Goal: Transaction & Acquisition: Obtain resource

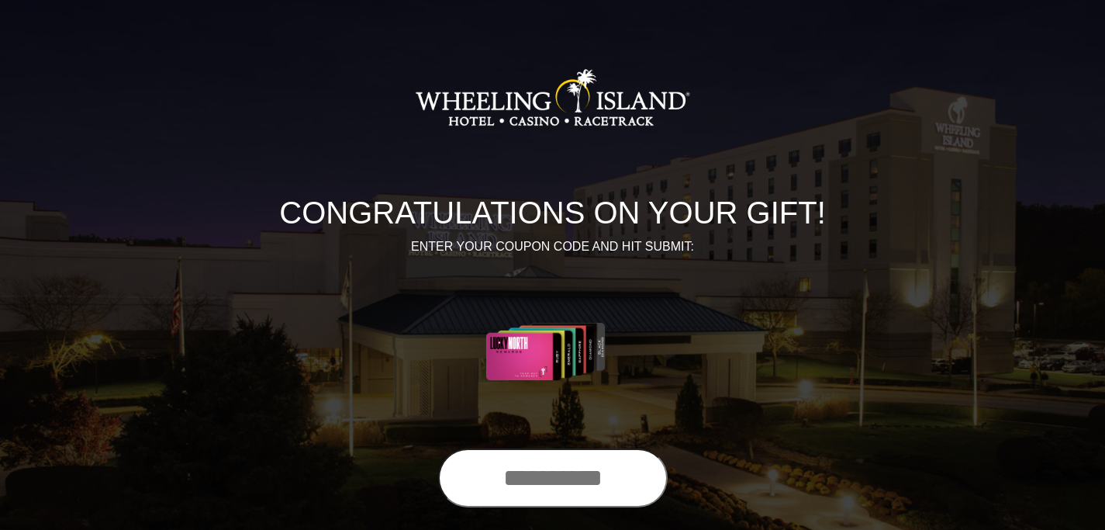
click at [489, 488] on input "text" at bounding box center [553, 477] width 230 height 59
click at [549, 479] on input "text" at bounding box center [553, 477] width 230 height 59
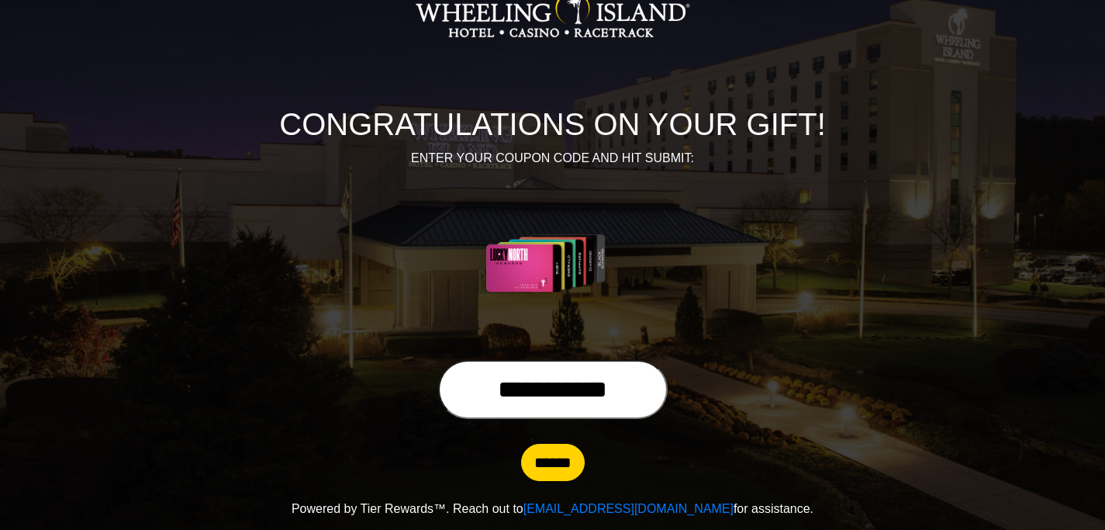
scroll to position [89, 0]
type input "**********"
click at [538, 469] on input "******" at bounding box center [553, 461] width 64 height 37
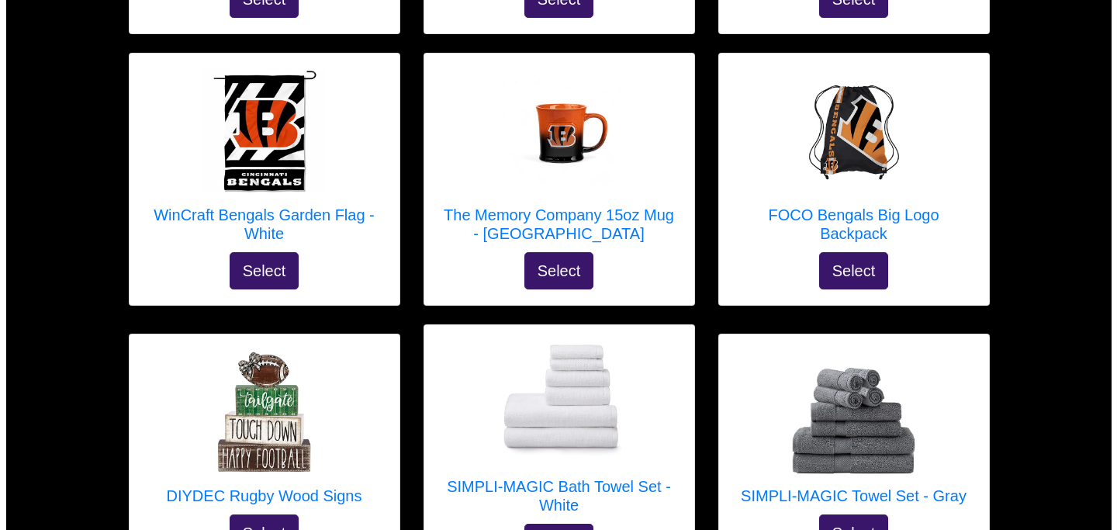
scroll to position [5197, 0]
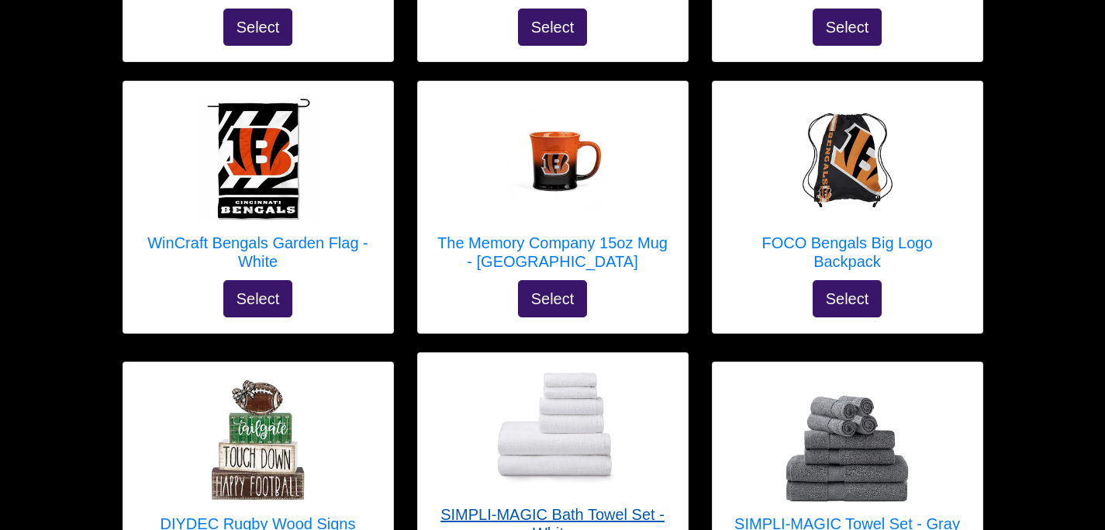
click at [538, 373] on img at bounding box center [553, 431] width 124 height 118
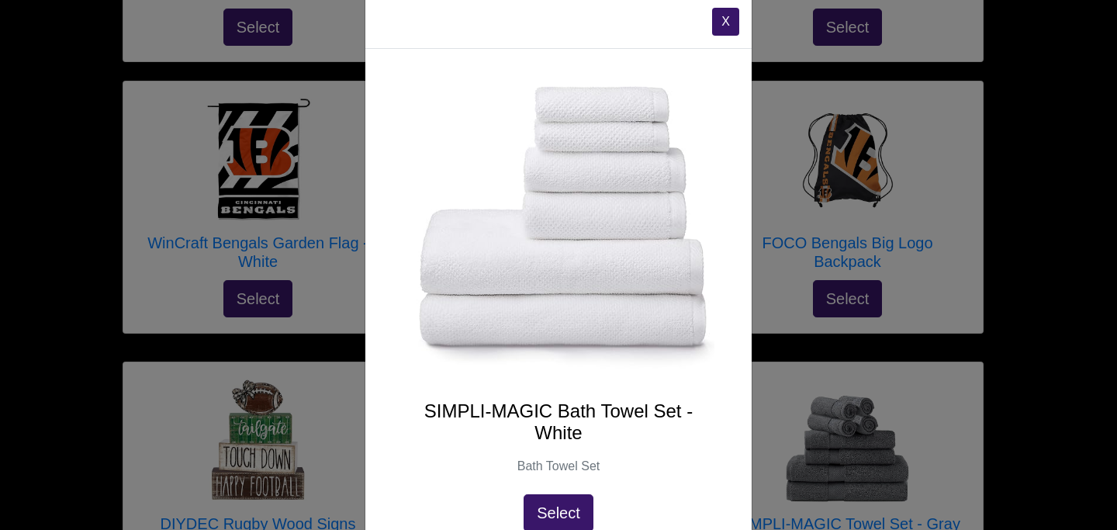
scroll to position [0, 0]
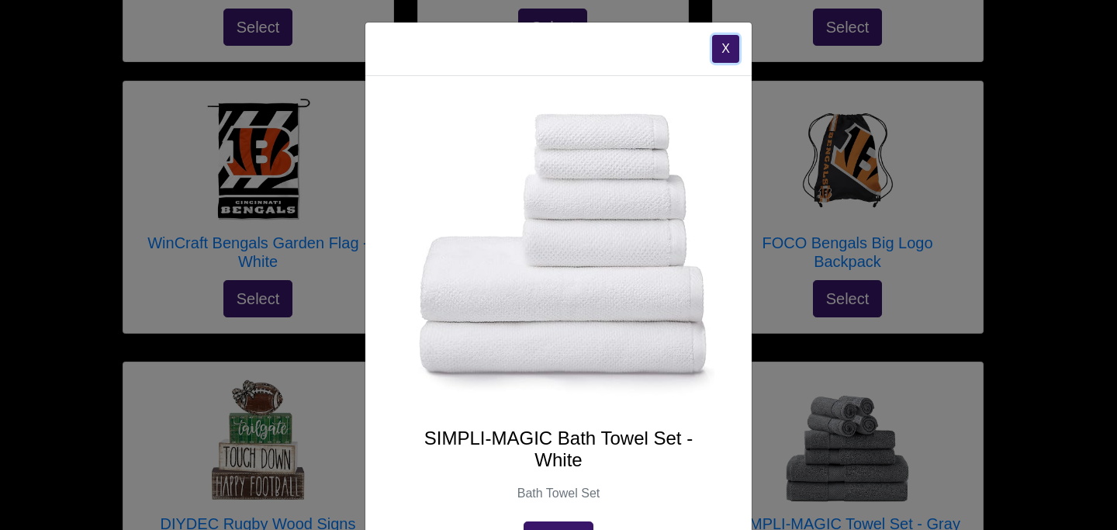
click at [714, 44] on button "X" at bounding box center [725, 49] width 27 height 28
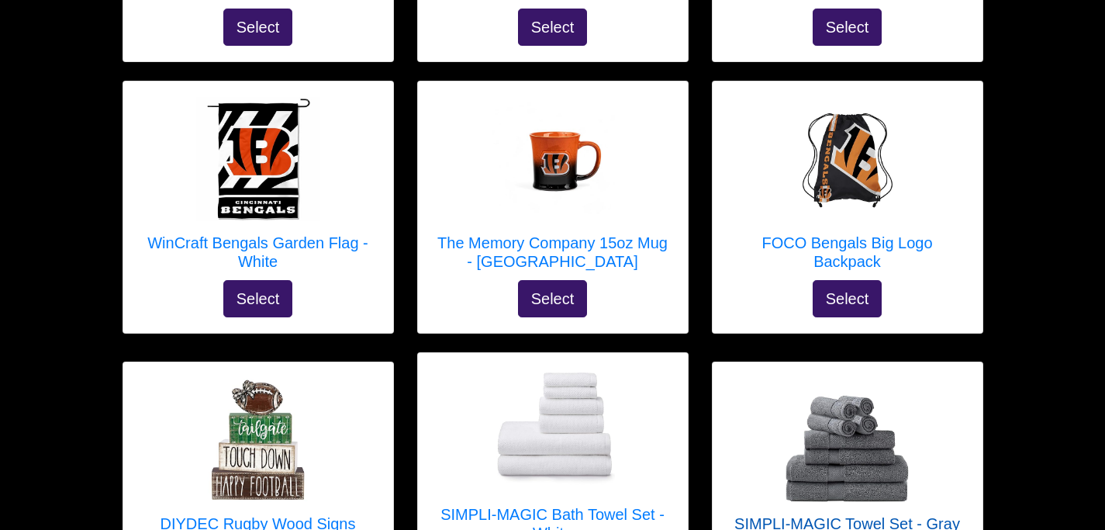
click at [839, 378] on img at bounding box center [848, 440] width 124 height 124
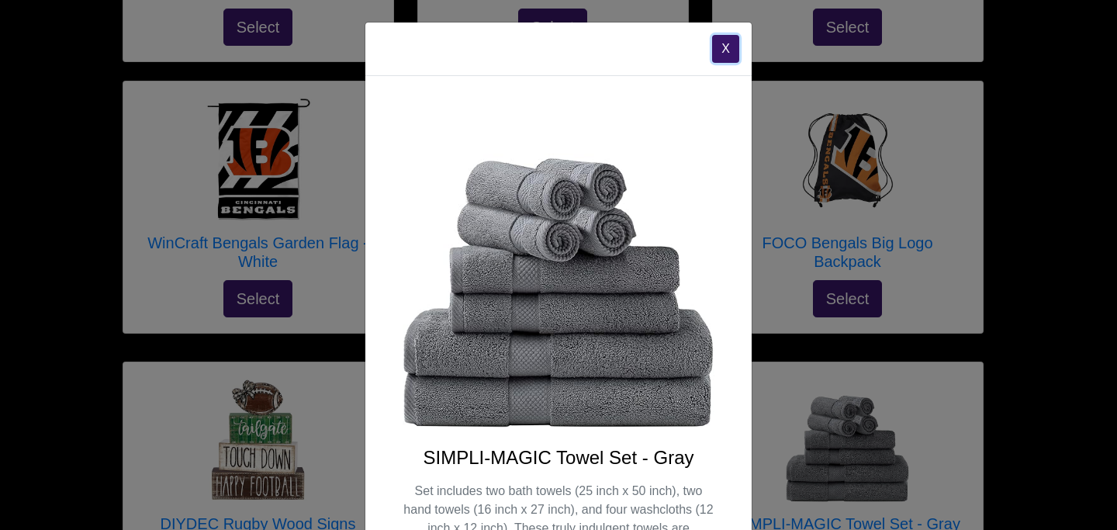
click at [717, 46] on button "X" at bounding box center [725, 49] width 27 height 28
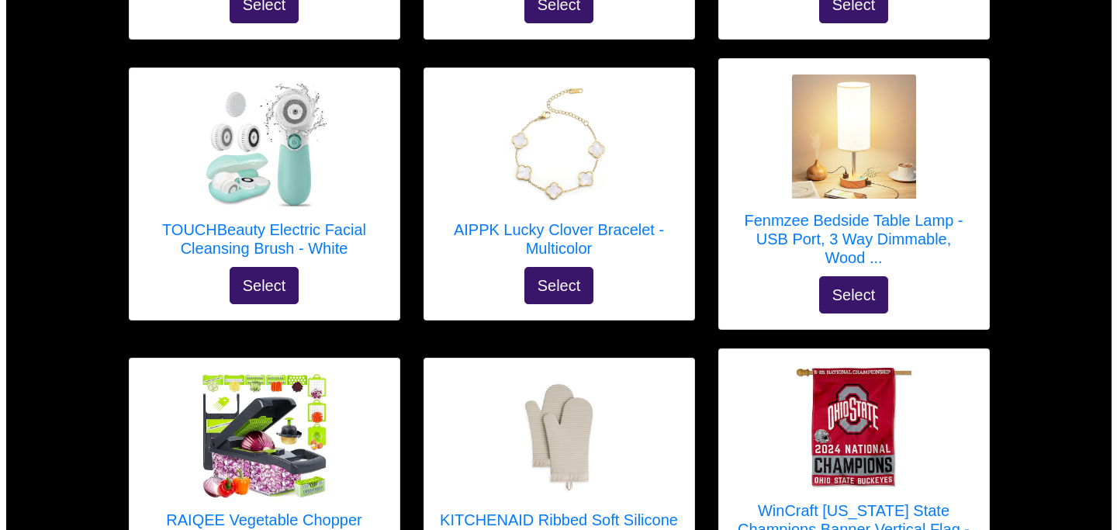
scroll to position [1784, 0]
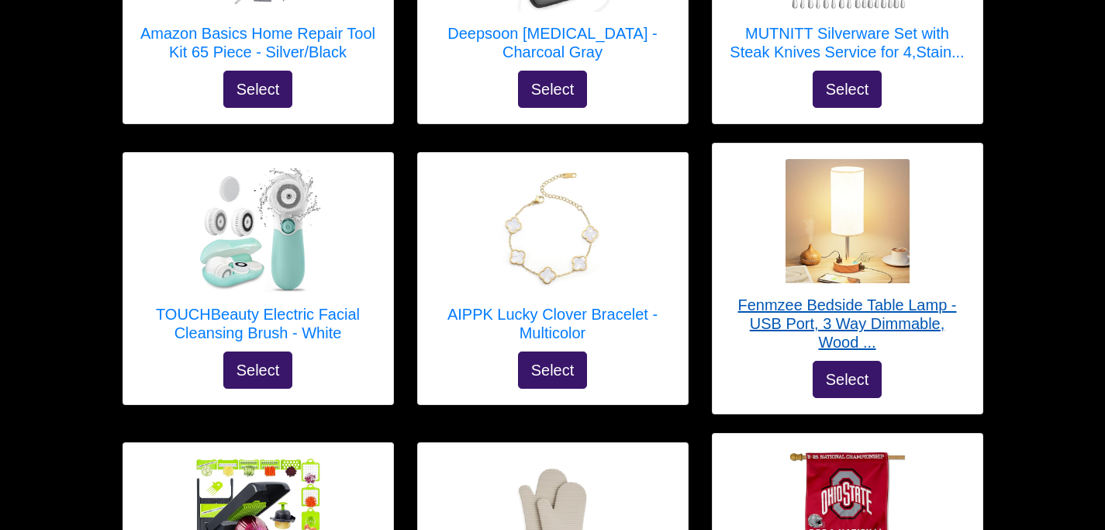
click at [839, 189] on img at bounding box center [848, 221] width 124 height 124
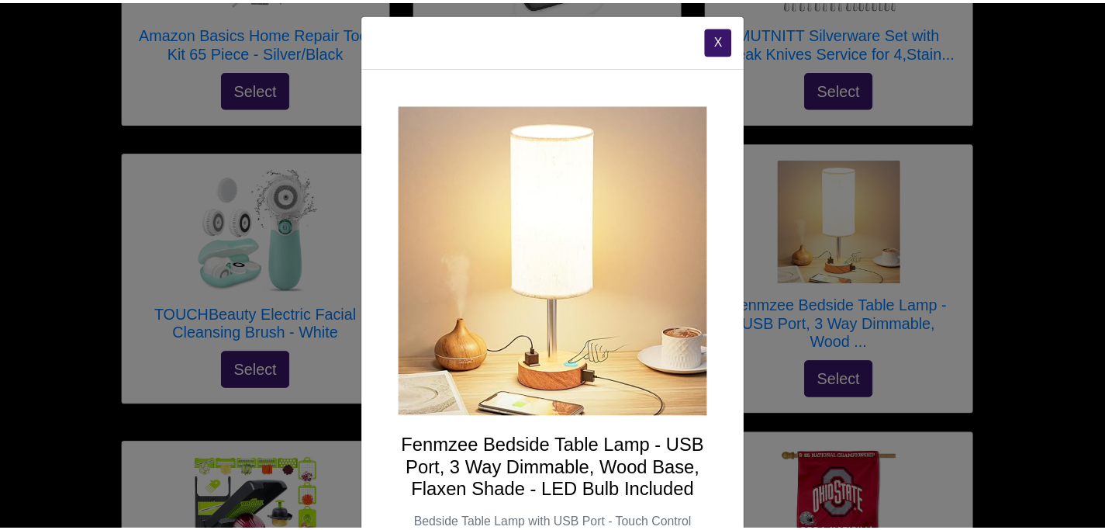
scroll to position [0, 0]
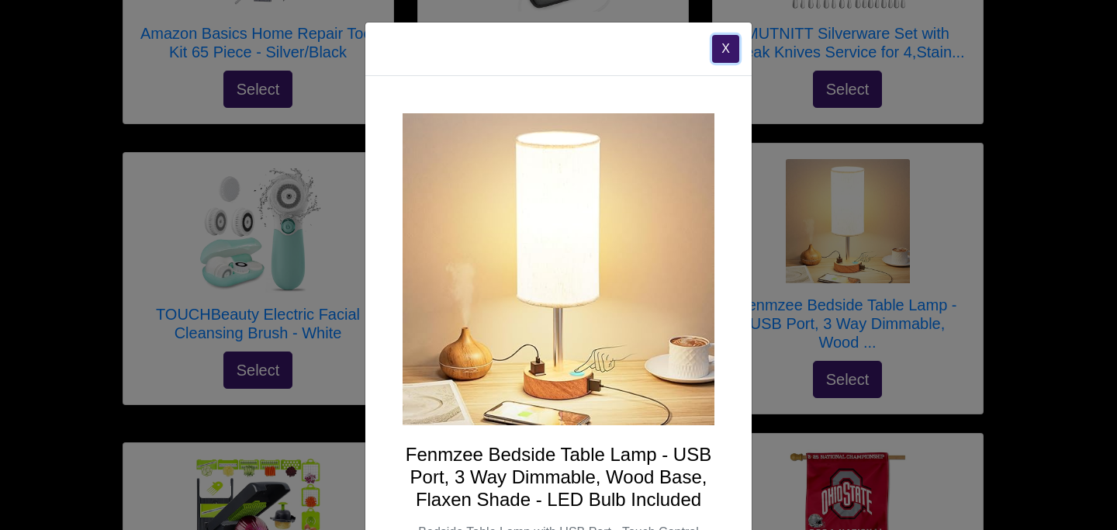
click at [721, 42] on button "X" at bounding box center [725, 49] width 27 height 28
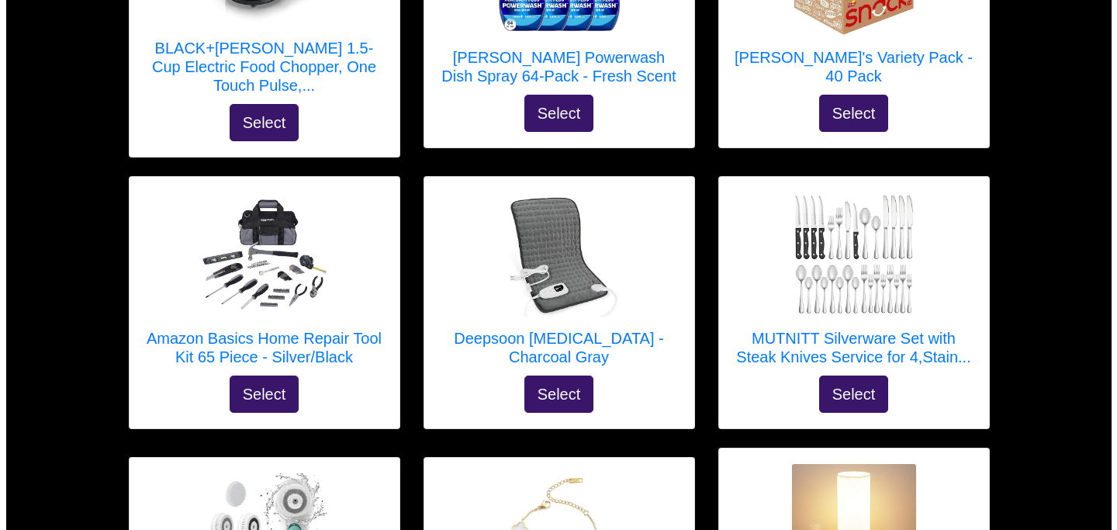
scroll to position [1474, 0]
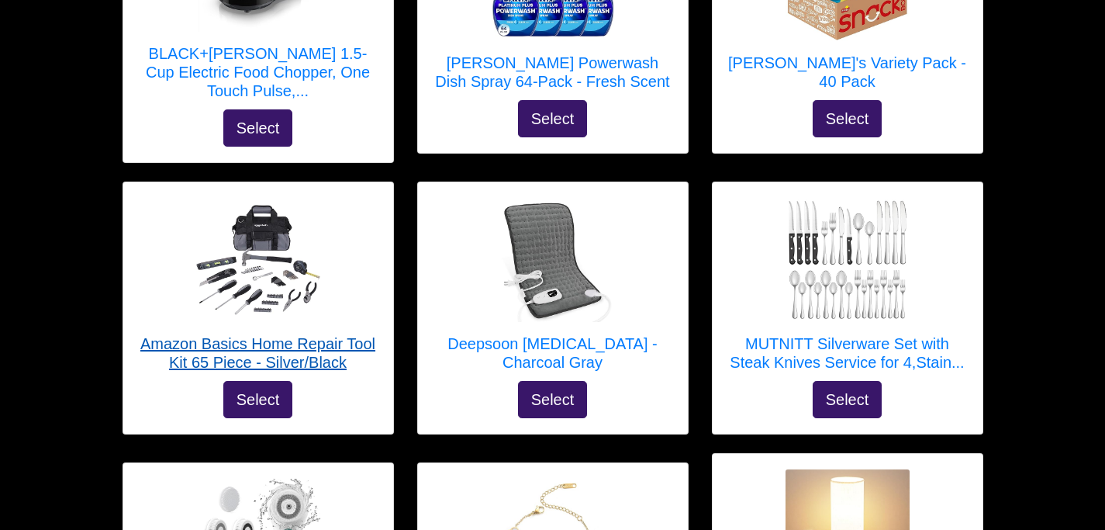
click at [275, 239] on img at bounding box center [258, 260] width 124 height 110
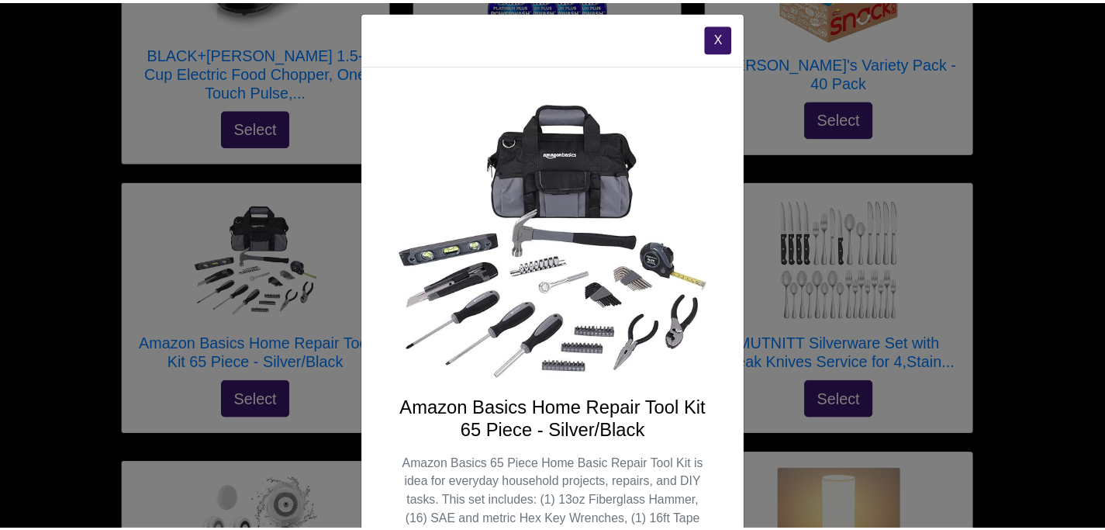
scroll to position [0, 0]
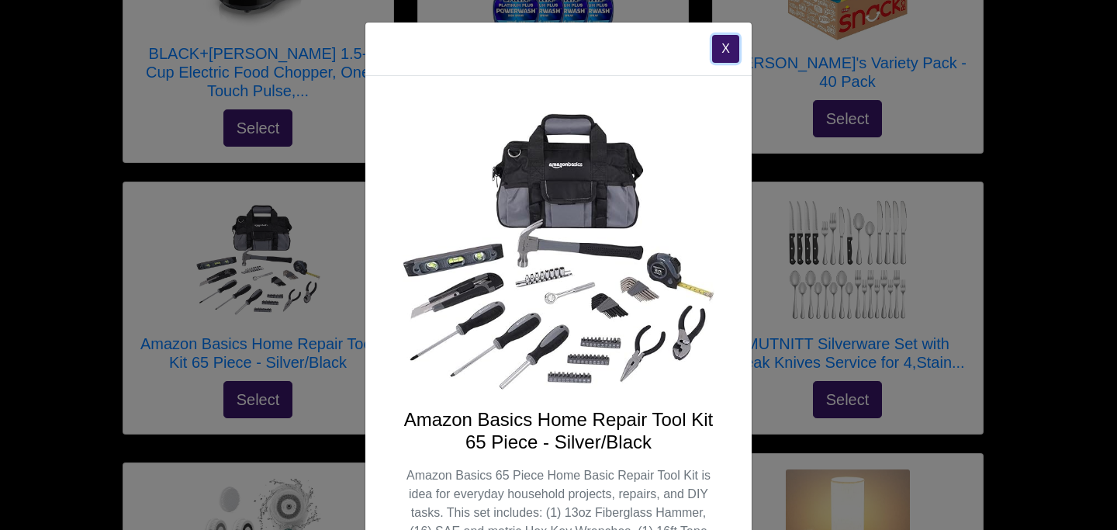
click at [717, 41] on button "X" at bounding box center [725, 49] width 27 height 28
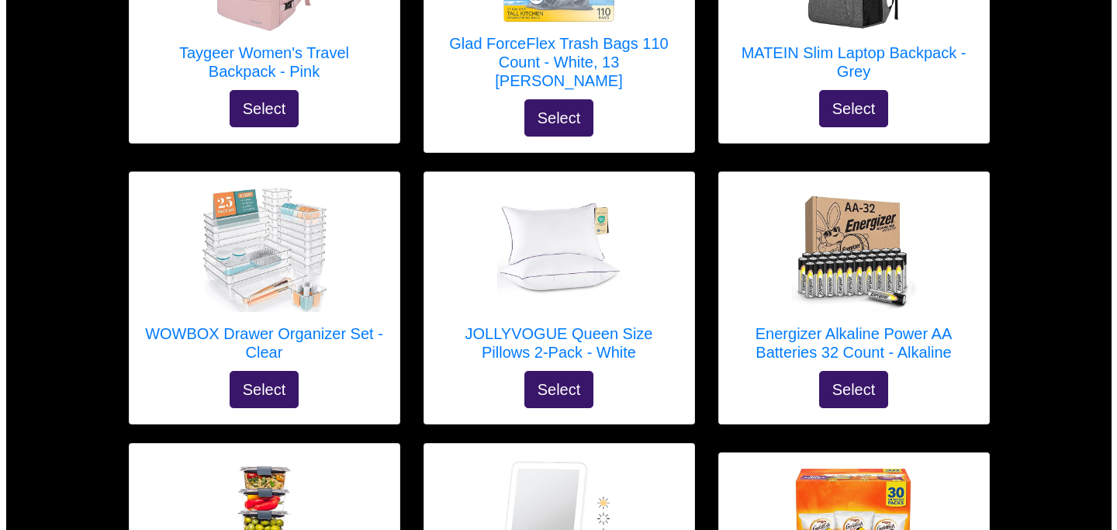
scroll to position [621, 0]
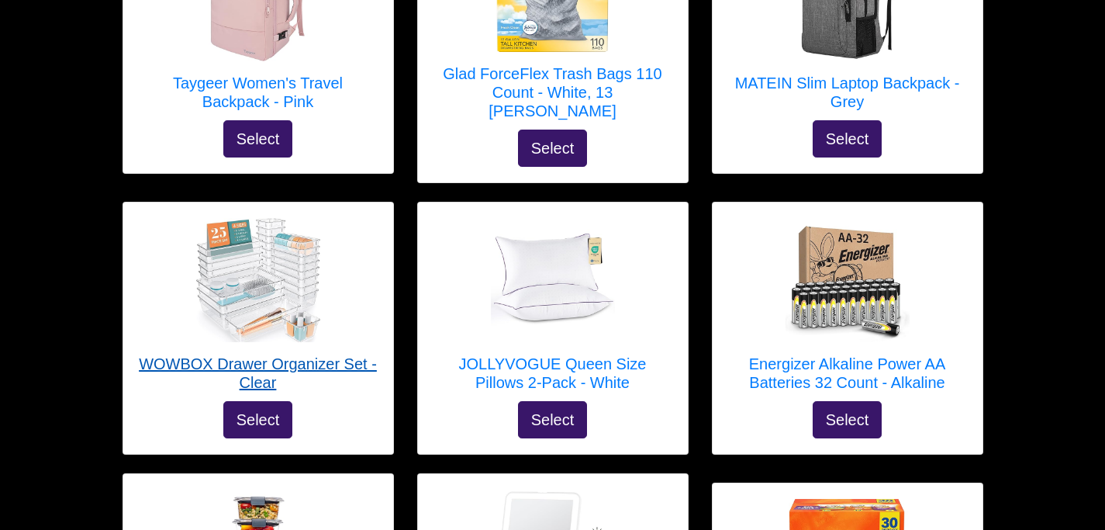
click at [258, 253] on img at bounding box center [258, 280] width 124 height 124
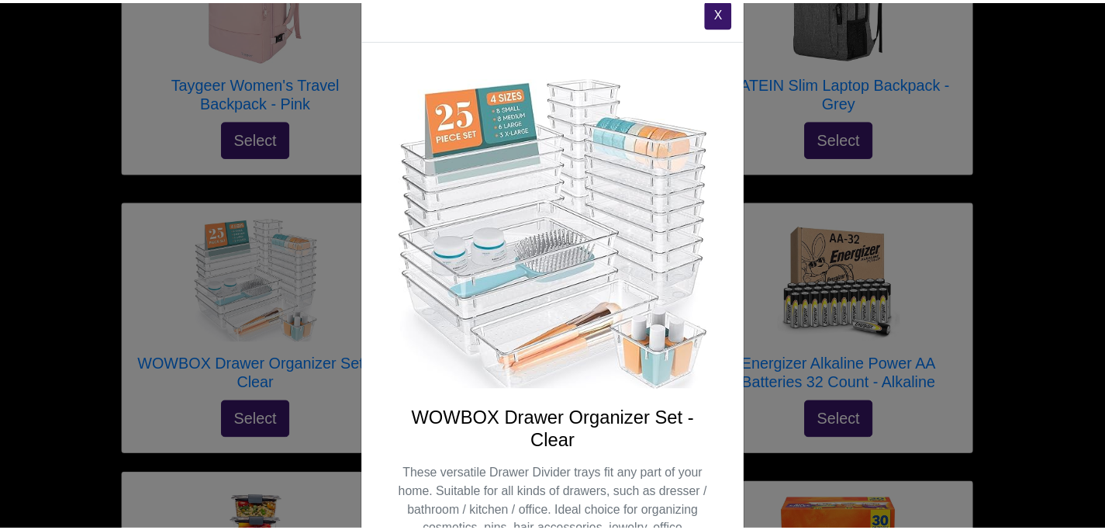
scroll to position [0, 0]
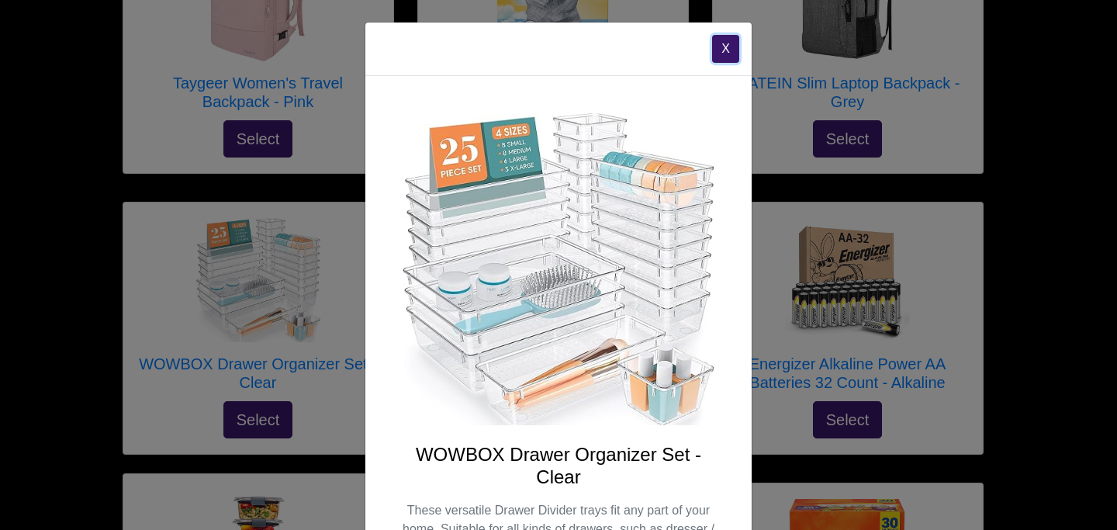
click at [716, 46] on button "X" at bounding box center [725, 49] width 27 height 28
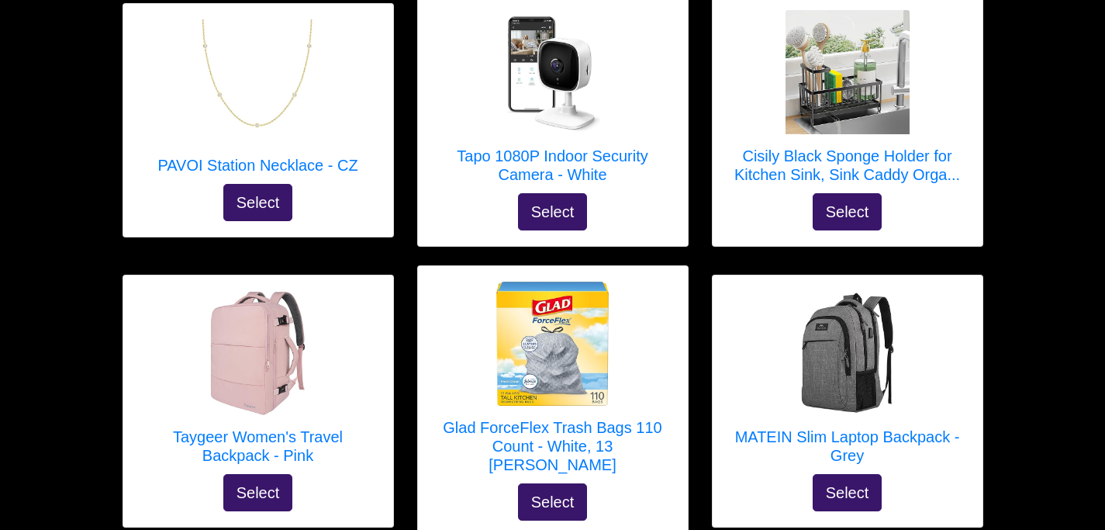
scroll to position [155, 0]
